Goal: Obtain resource: Obtain resource

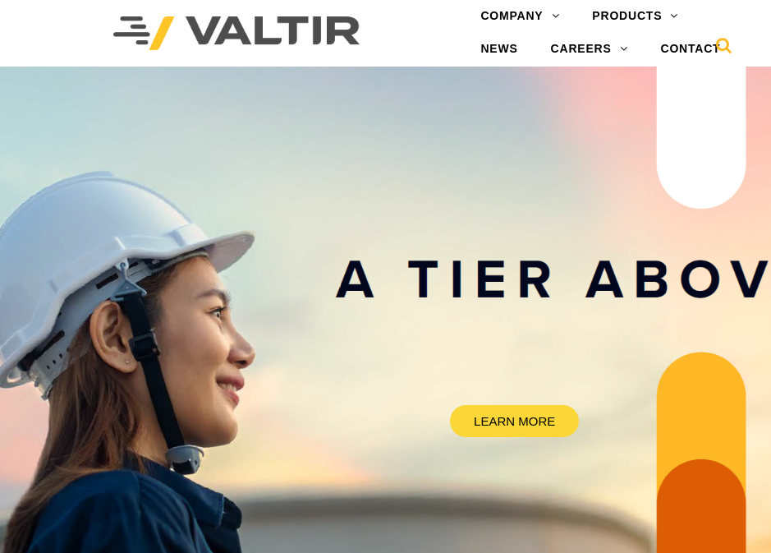
click at [719, 47] on icon at bounding box center [724, 49] width 16 height 25
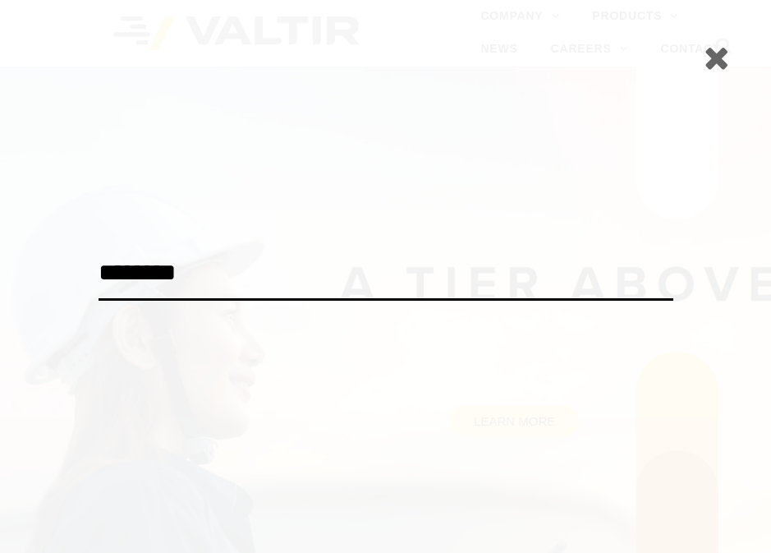
type input "********"
click input "******" at bounding box center [0, 0] width 0 height 0
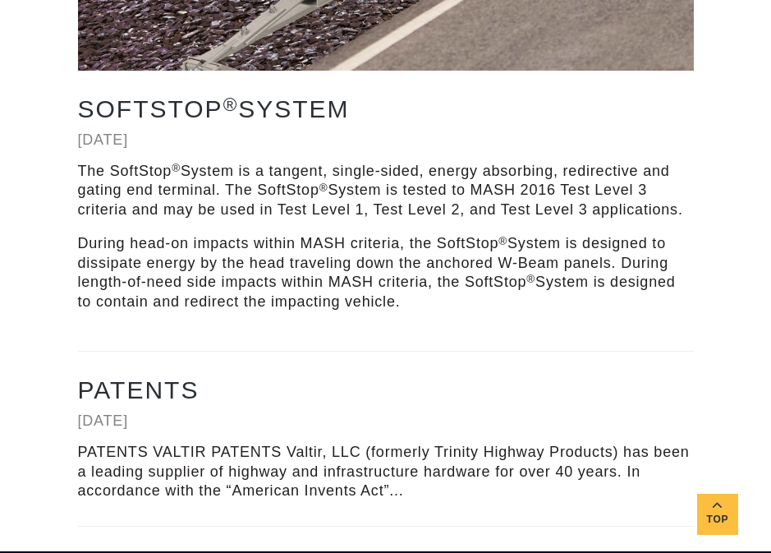
scroll to position [475, 0]
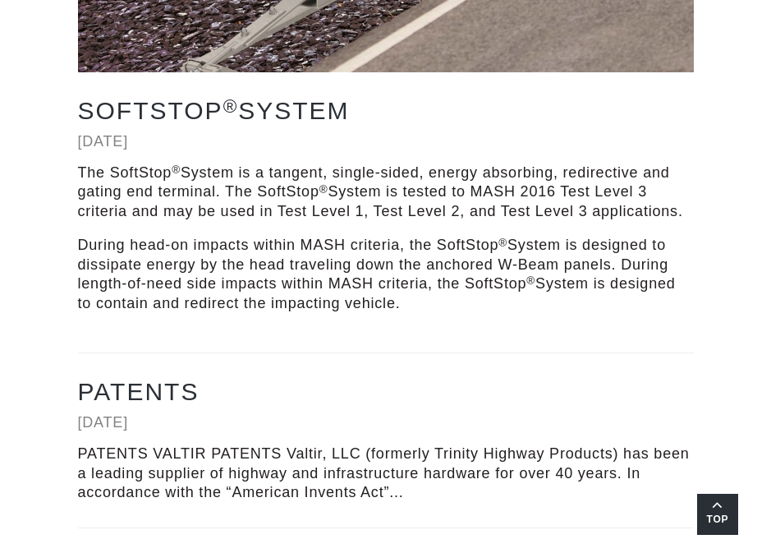
click at [723, 503] on link "Top" at bounding box center [717, 514] width 41 height 41
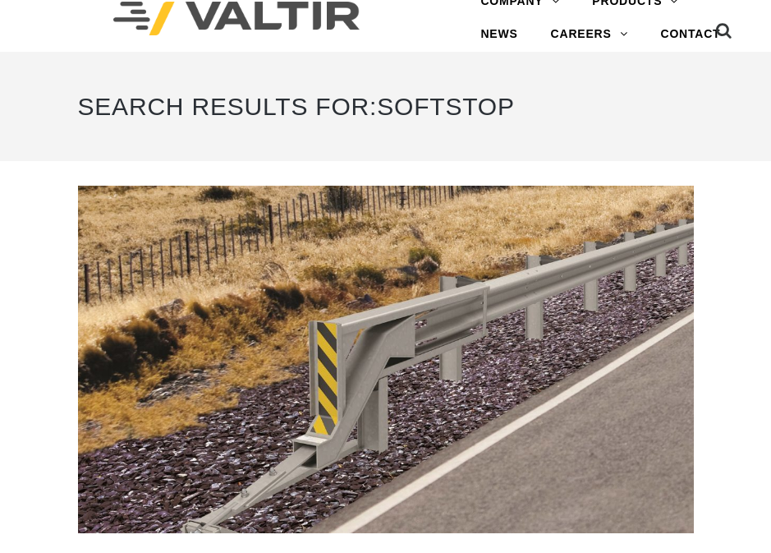
scroll to position [0, 0]
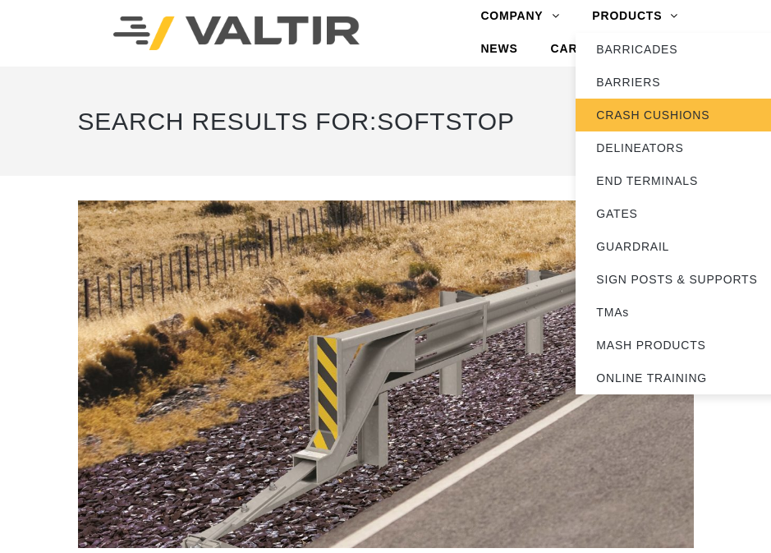
click at [676, 115] on link "CRASH CUSHIONS" at bounding box center [678, 115] width 205 height 33
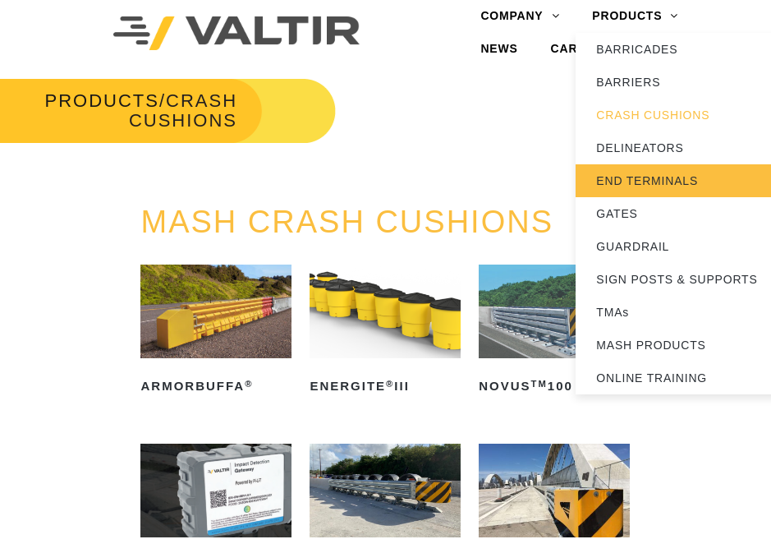
click at [645, 177] on link "END TERMINALS" at bounding box center [678, 180] width 205 height 33
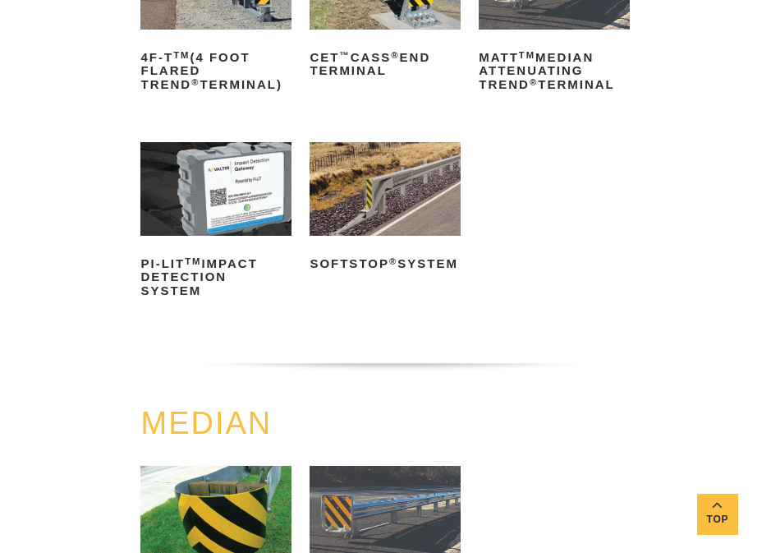
scroll to position [411, 0]
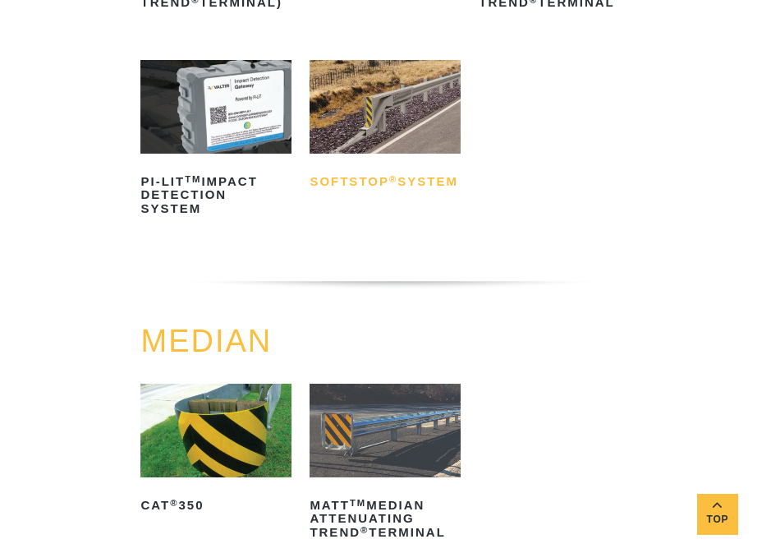
click at [361, 177] on h2 "SoftStop ® System" at bounding box center [385, 181] width 150 height 26
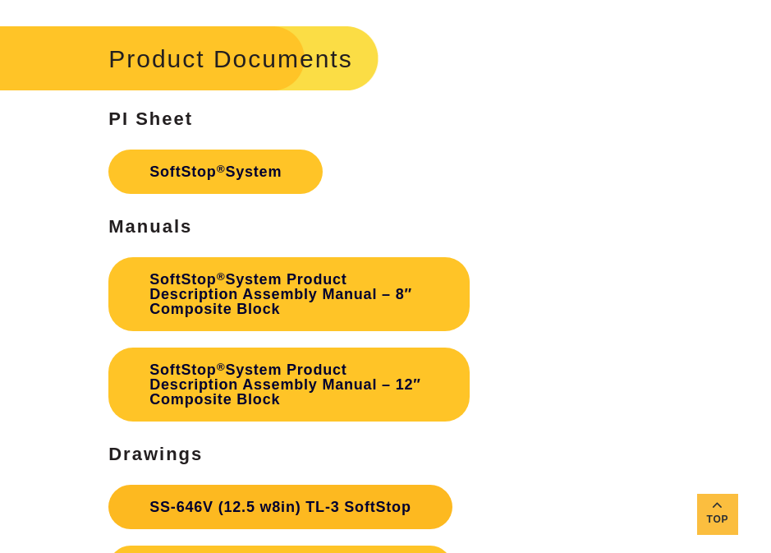
scroll to position [3449, 0]
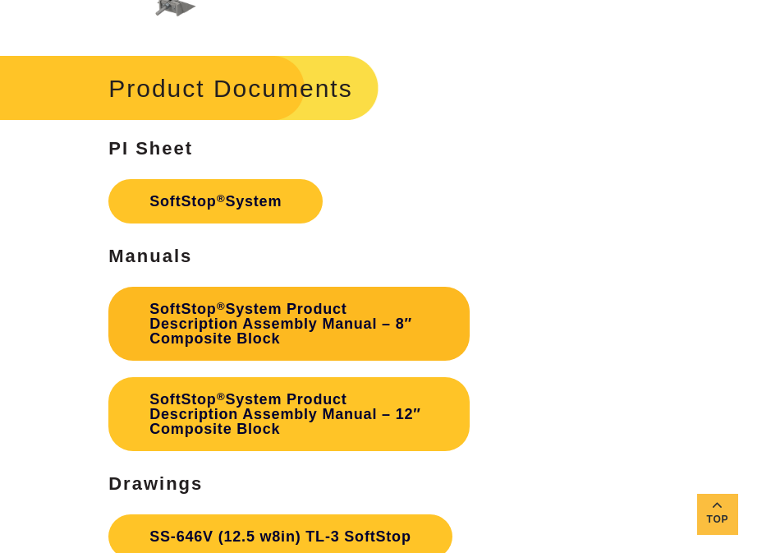
click at [336, 324] on link "SoftStop ® System Product Description Assembly Manual – 8″ Composite Block" at bounding box center [288, 324] width 361 height 74
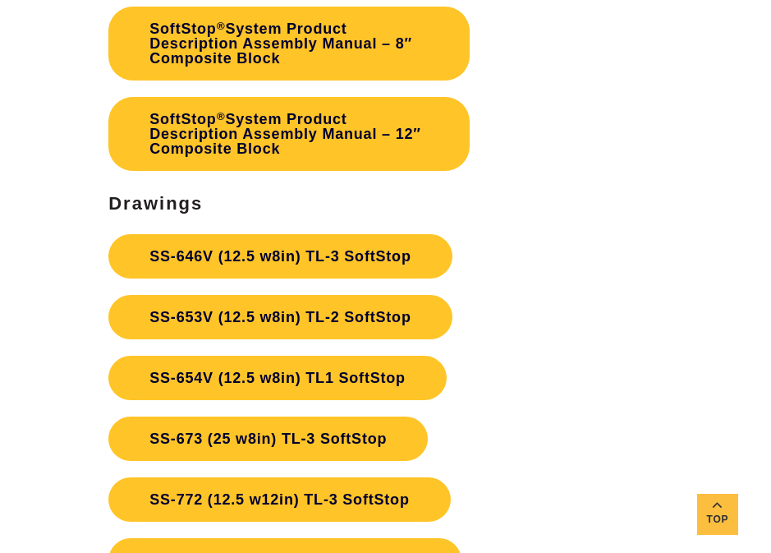
scroll to position [3778, 0]
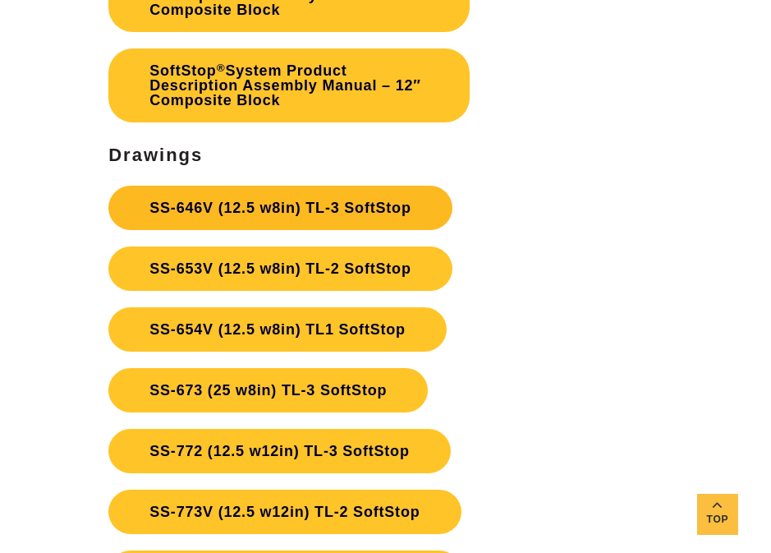
click at [318, 204] on link "SS-646V (12.5 w8in) TL-3 SoftStop" at bounding box center [279, 208] width 343 height 44
